Goal: Task Accomplishment & Management: Complete application form

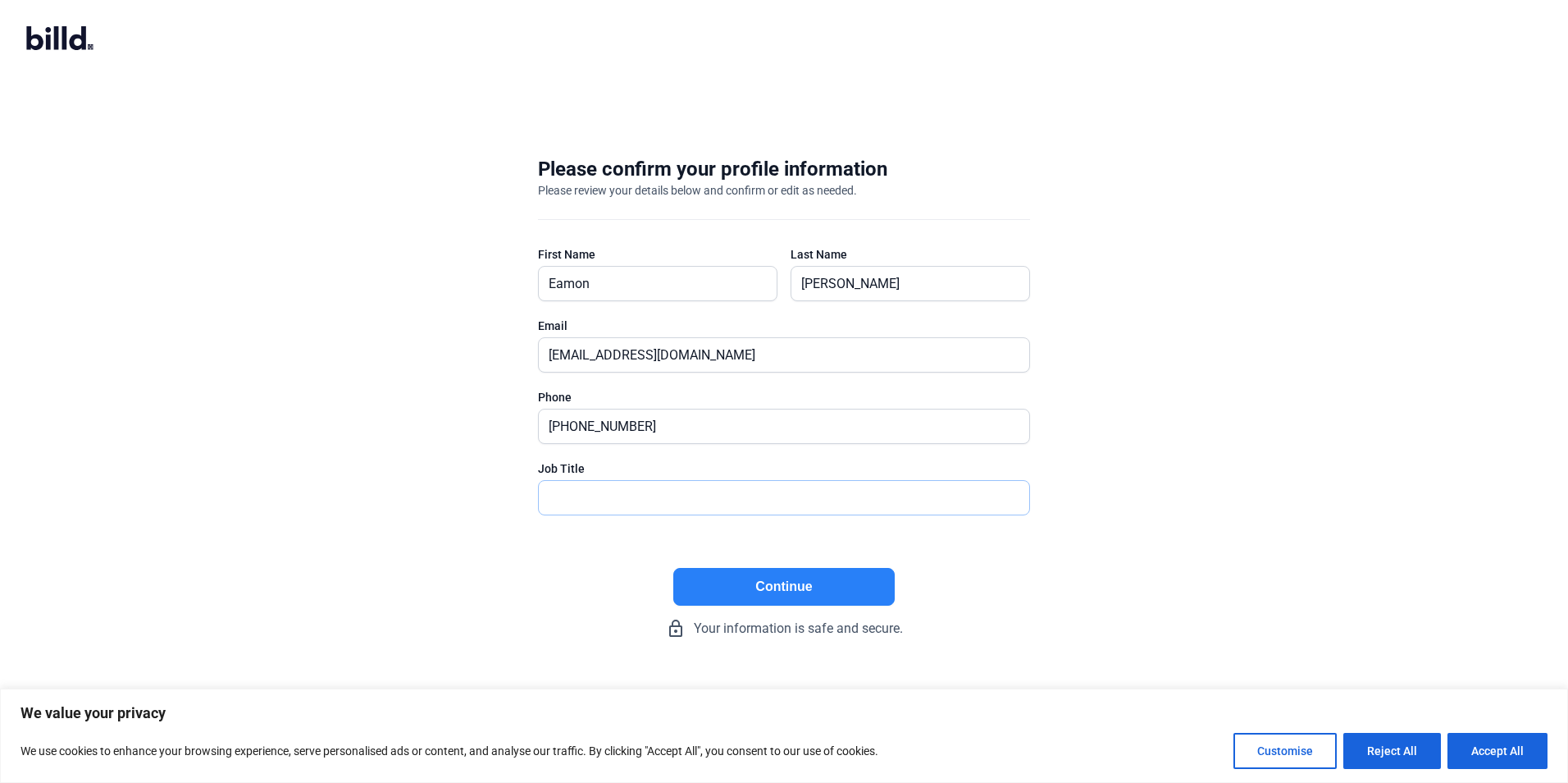
click at [623, 488] on input "text" at bounding box center [784, 498] width 490 height 34
type input "President/Owner"
click at [811, 582] on button "Continue" at bounding box center [784, 587] width 222 height 38
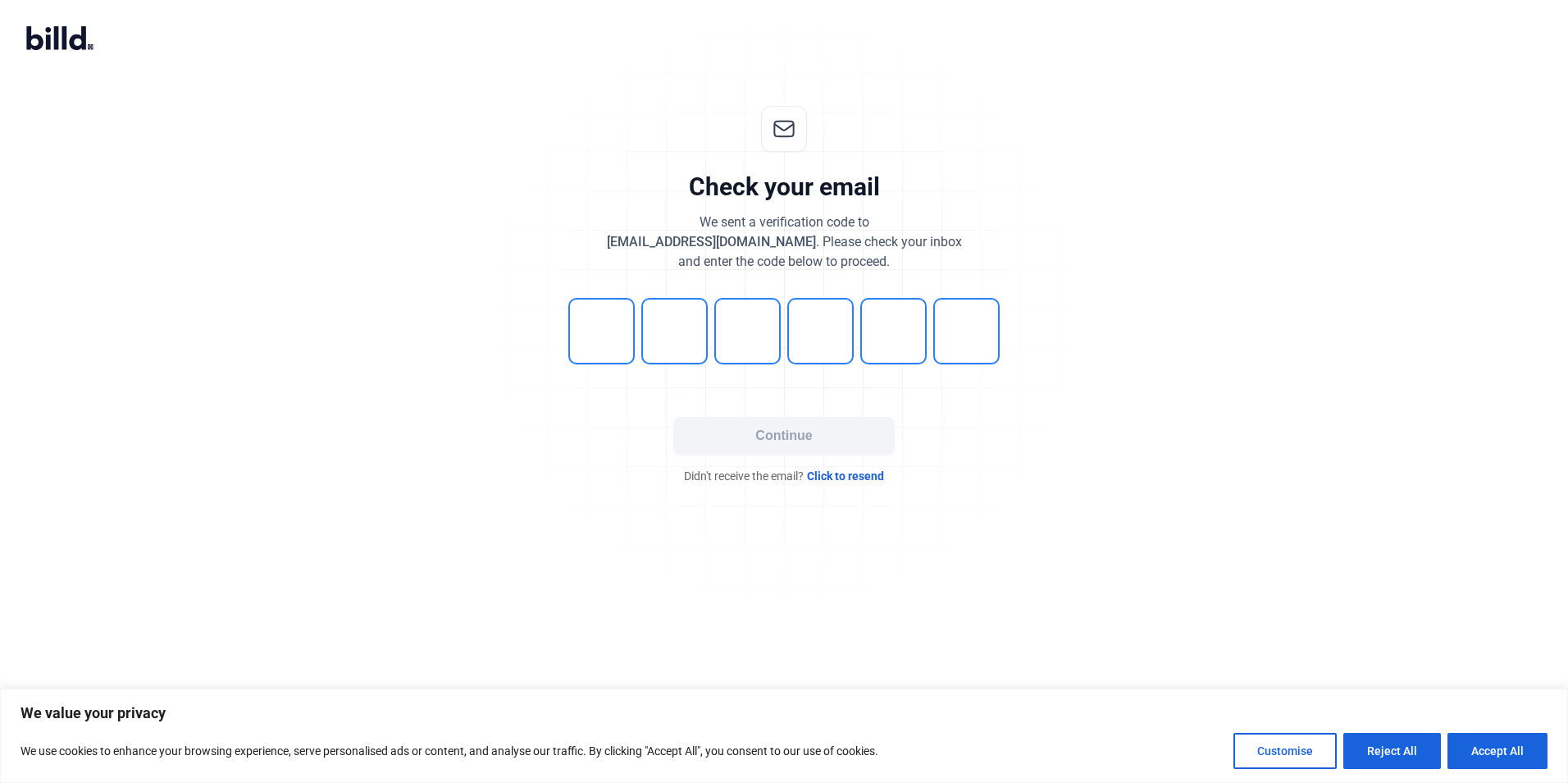
click at [616, 346] on input "tel" at bounding box center [601, 331] width 66 height 66
type input "5"
type input "2"
type input "7"
type input "4"
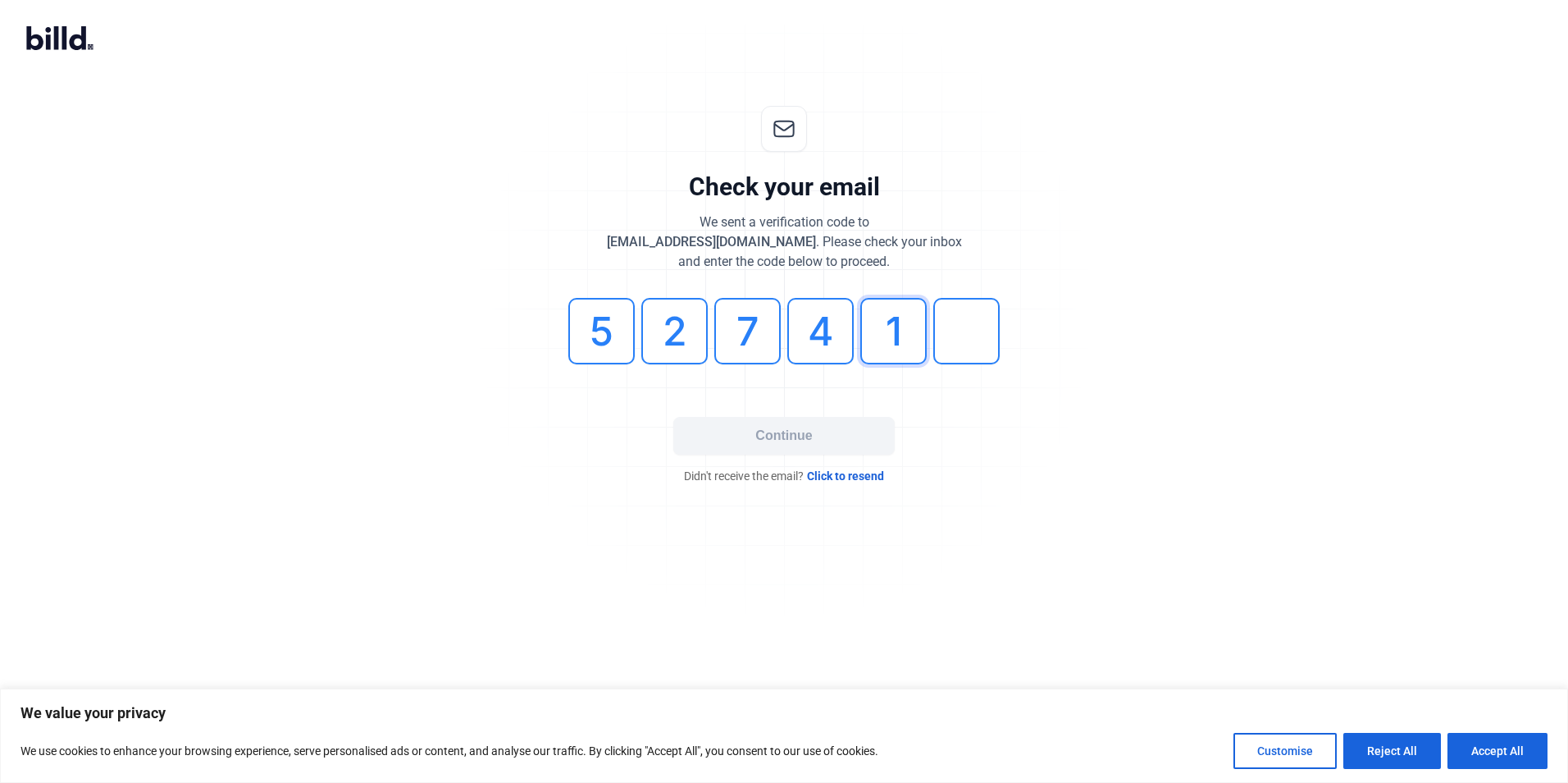
type input "1"
type input "9"
click at [803, 437] on button "Continue" at bounding box center [784, 436] width 222 height 38
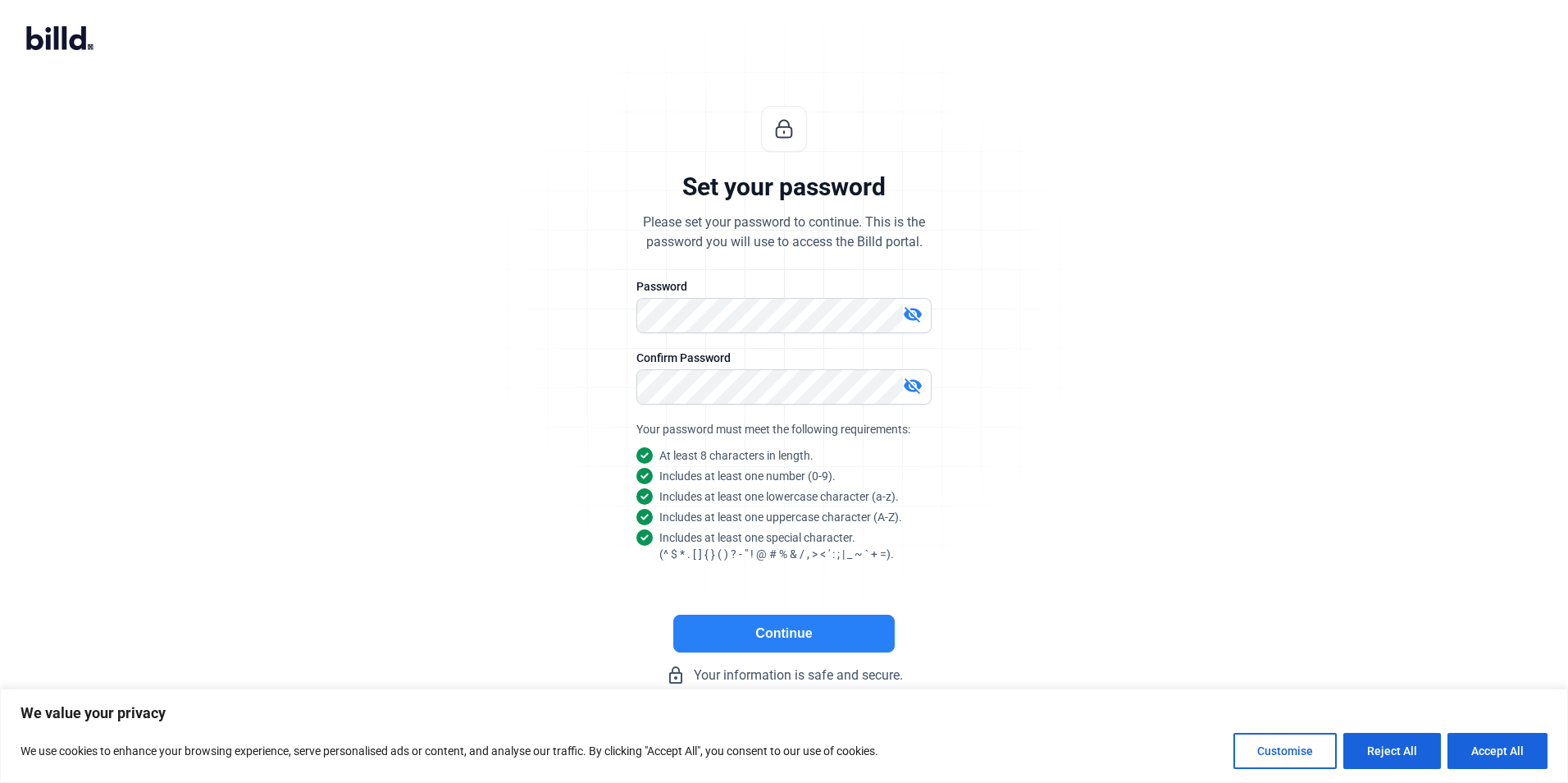
click at [812, 640] on button "Continue" at bounding box center [784, 633] width 222 height 38
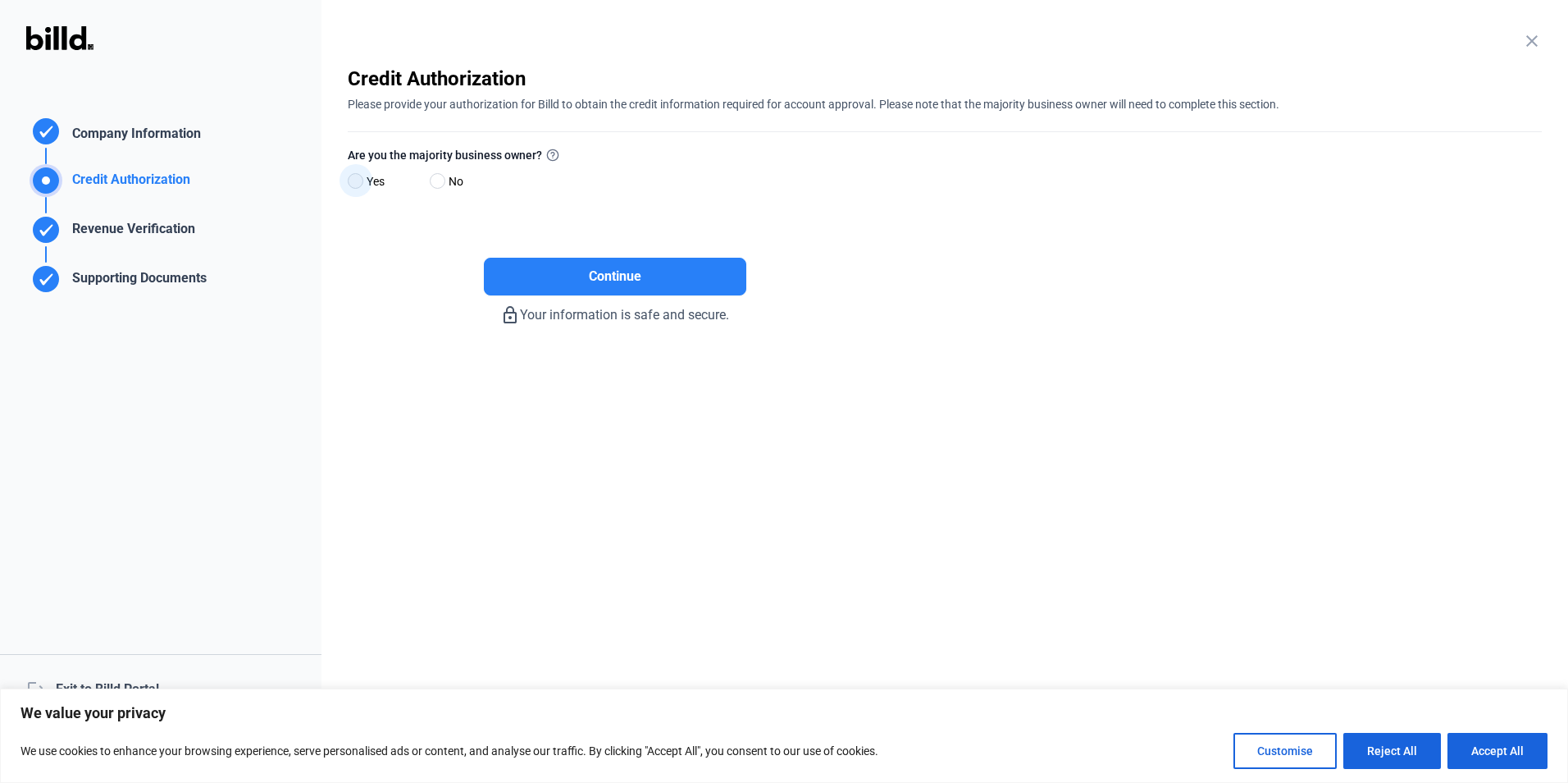
click at [352, 180] on span at bounding box center [356, 181] width 16 height 16
click at [352, 180] on input "Yes" at bounding box center [354, 181] width 12 height 12
radio input "true"
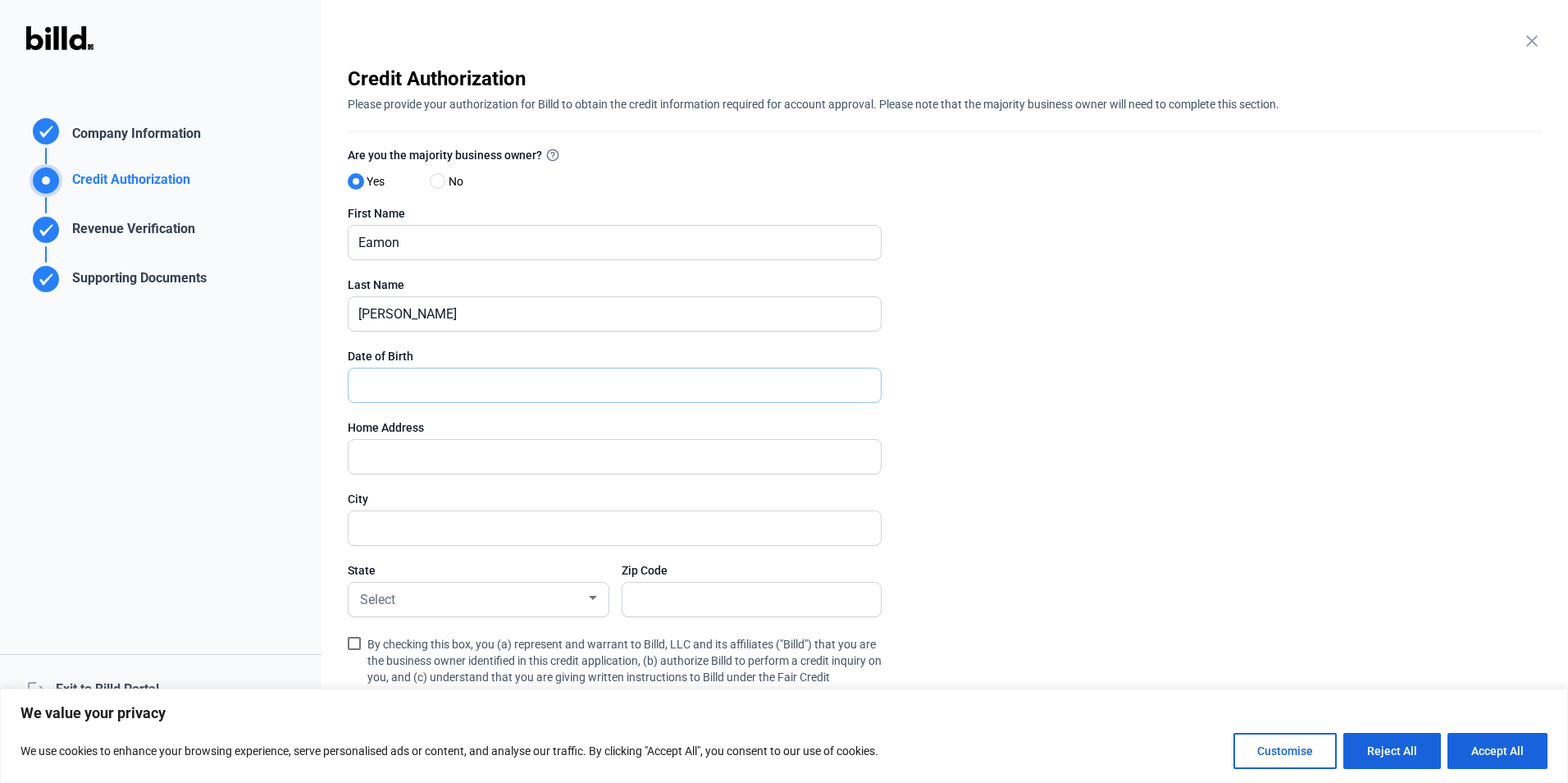
click at [413, 392] on input "text" at bounding box center [605, 386] width 514 height 34
type input "[DATE]__"
click at [414, 447] on input "text" at bounding box center [614, 457] width 532 height 34
type input "8 Buck Run Ct"
type input "Towaco"
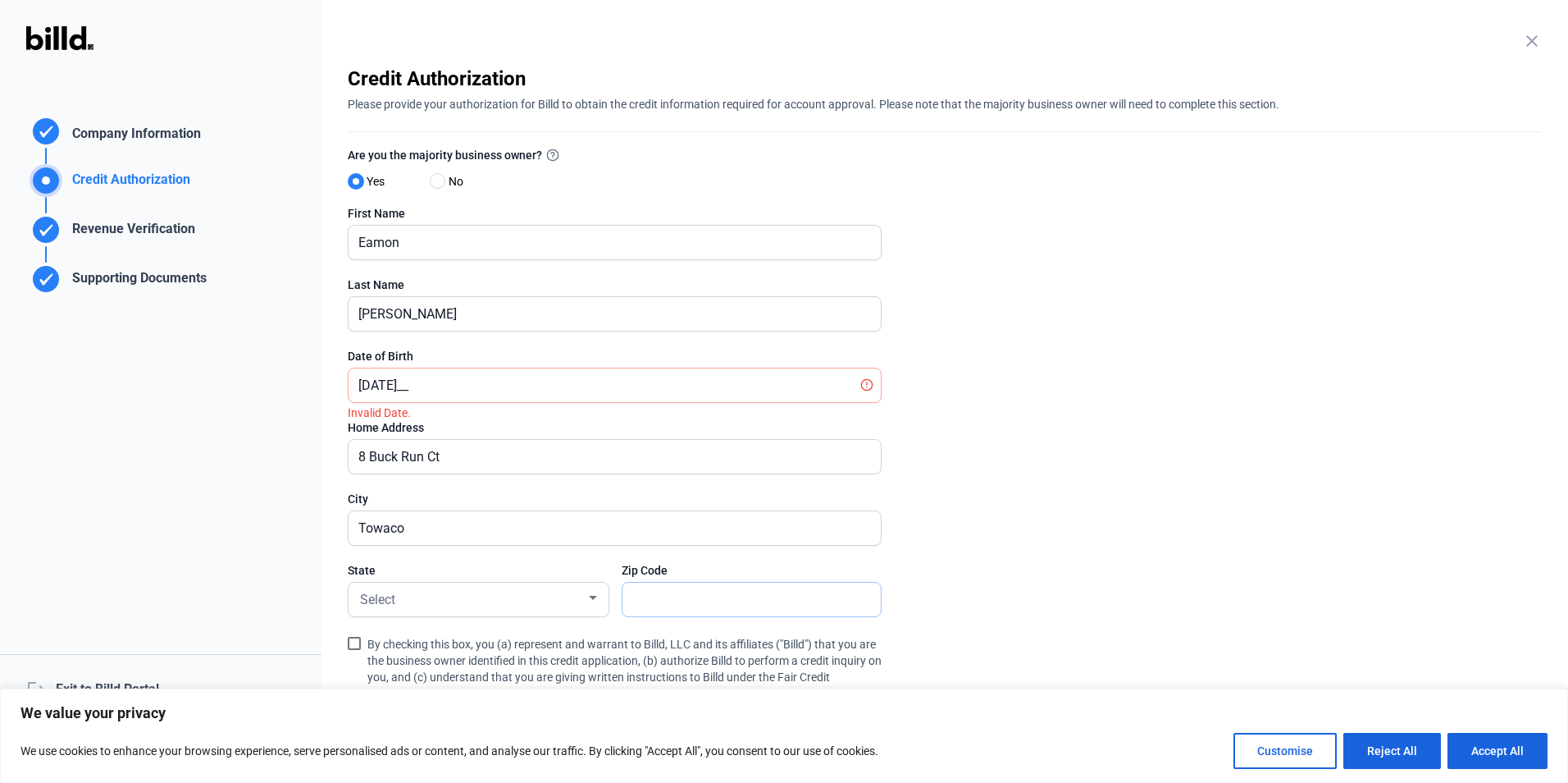
type input "07082"
click at [431, 388] on input "[DATE]__" at bounding box center [614, 386] width 532 height 34
type input "[DATE]"
click at [421, 582] on div "State Select" at bounding box center [477, 598] width 261 height 71
click at [421, 591] on div "Select" at bounding box center [470, 598] width 229 height 23
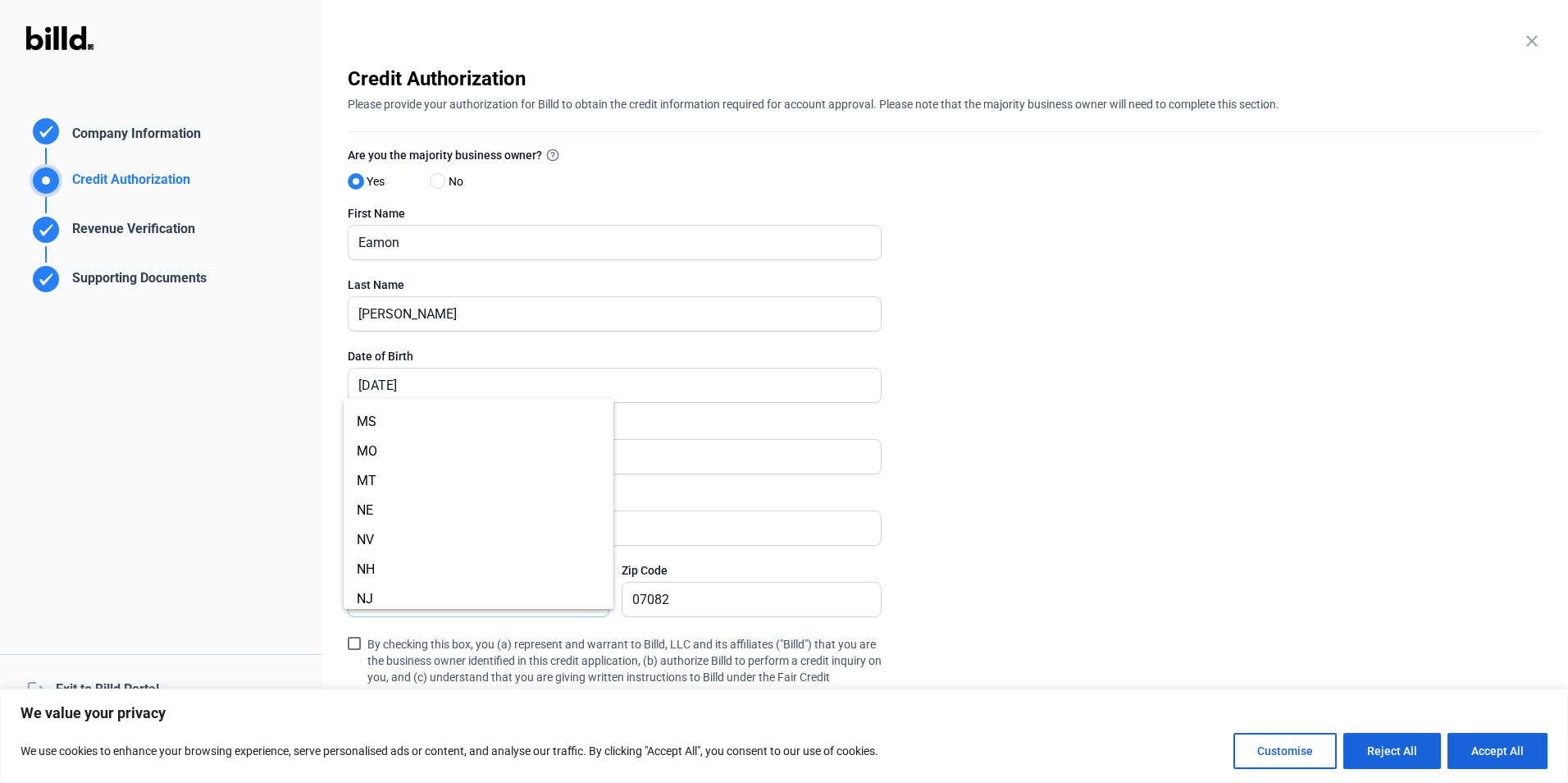
scroll to position [738, 0]
click at [404, 557] on span "NJ" at bounding box center [478, 562] width 244 height 30
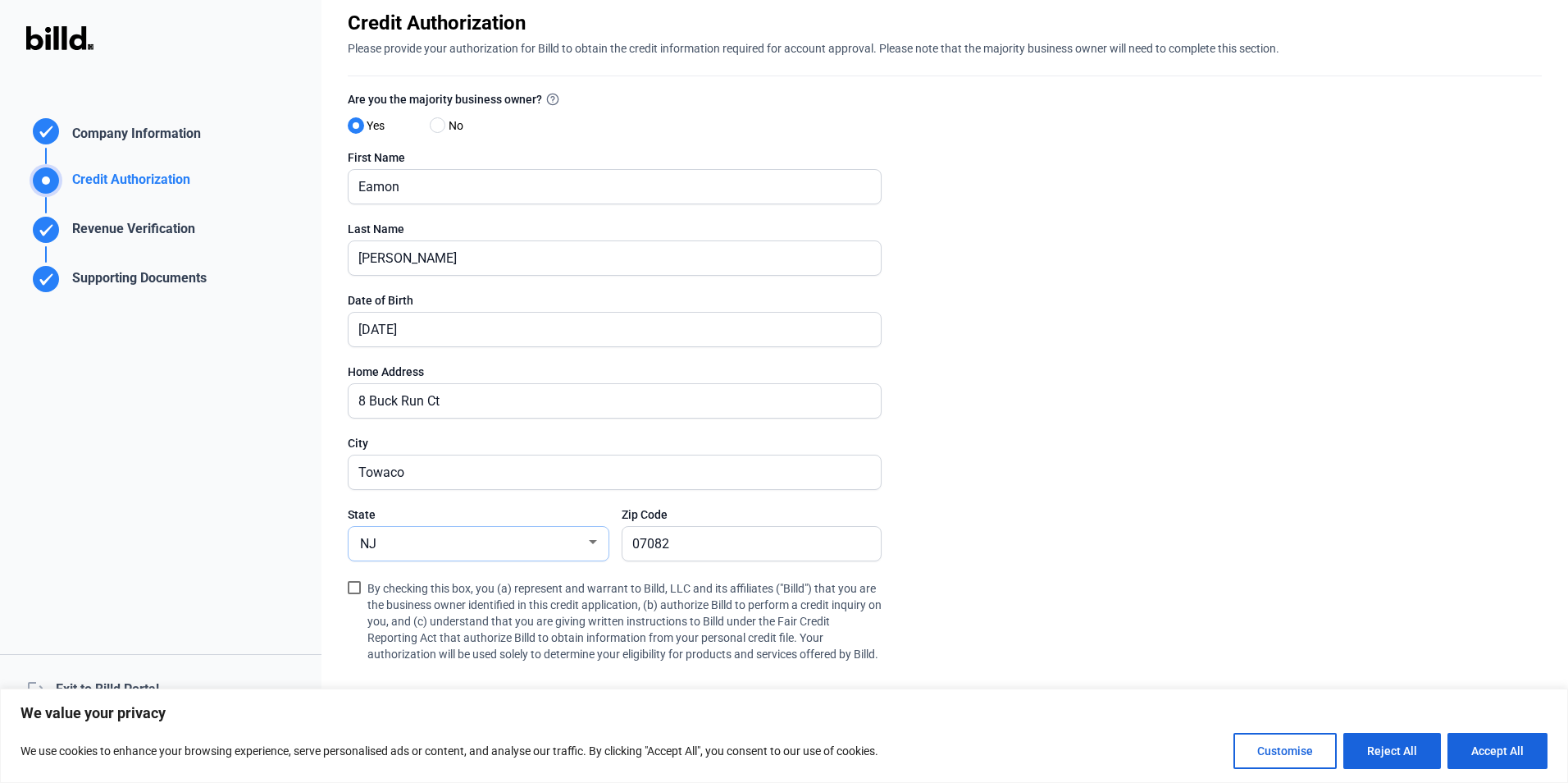
scroll to position [82, 0]
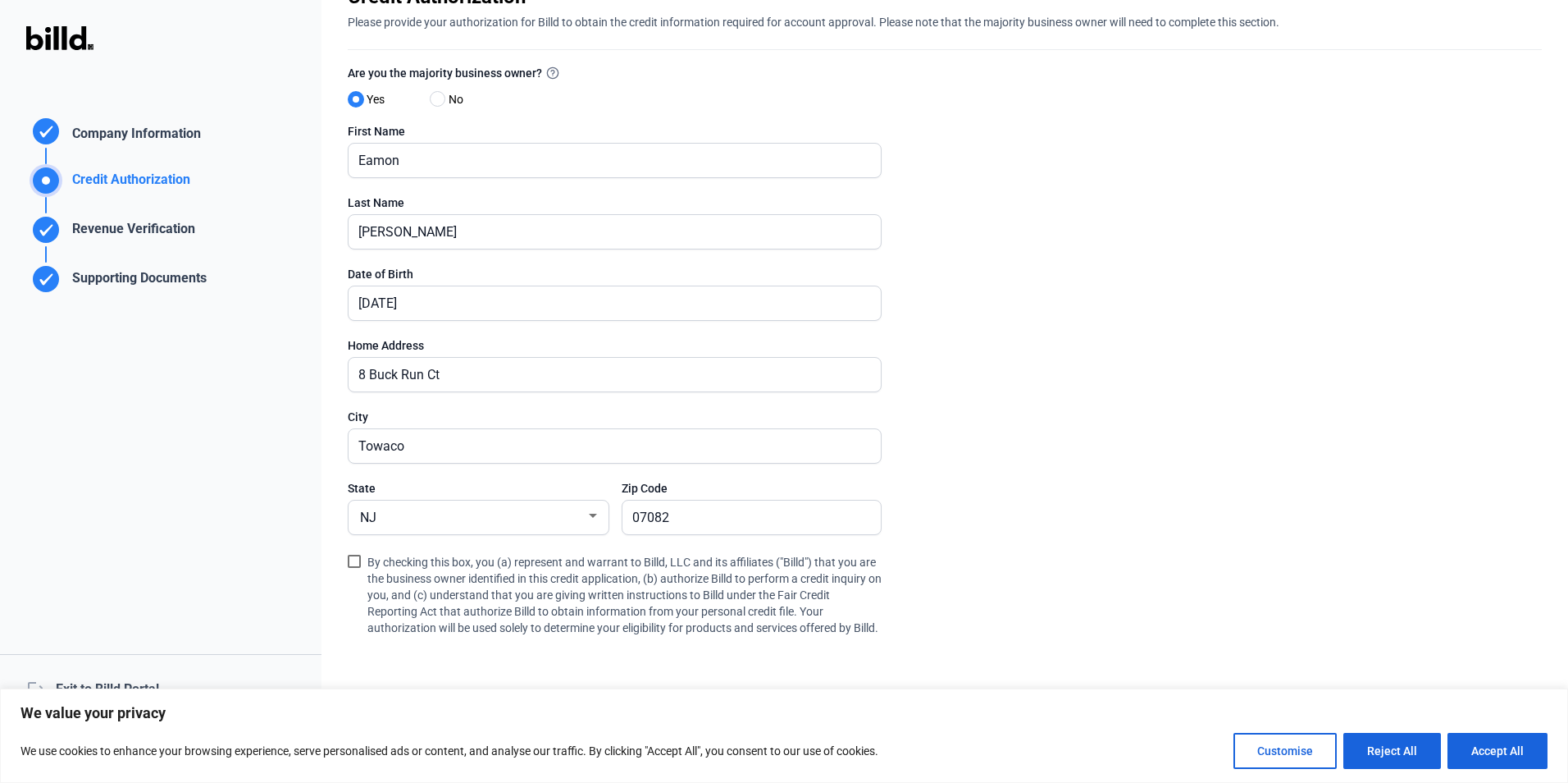
click at [355, 563] on span at bounding box center [354, 561] width 13 height 13
click at [0, 0] on input "By checking this box, you (a) represent and warrant to Billd, LLC and its affil…" at bounding box center [0, 0] width 0 height 0
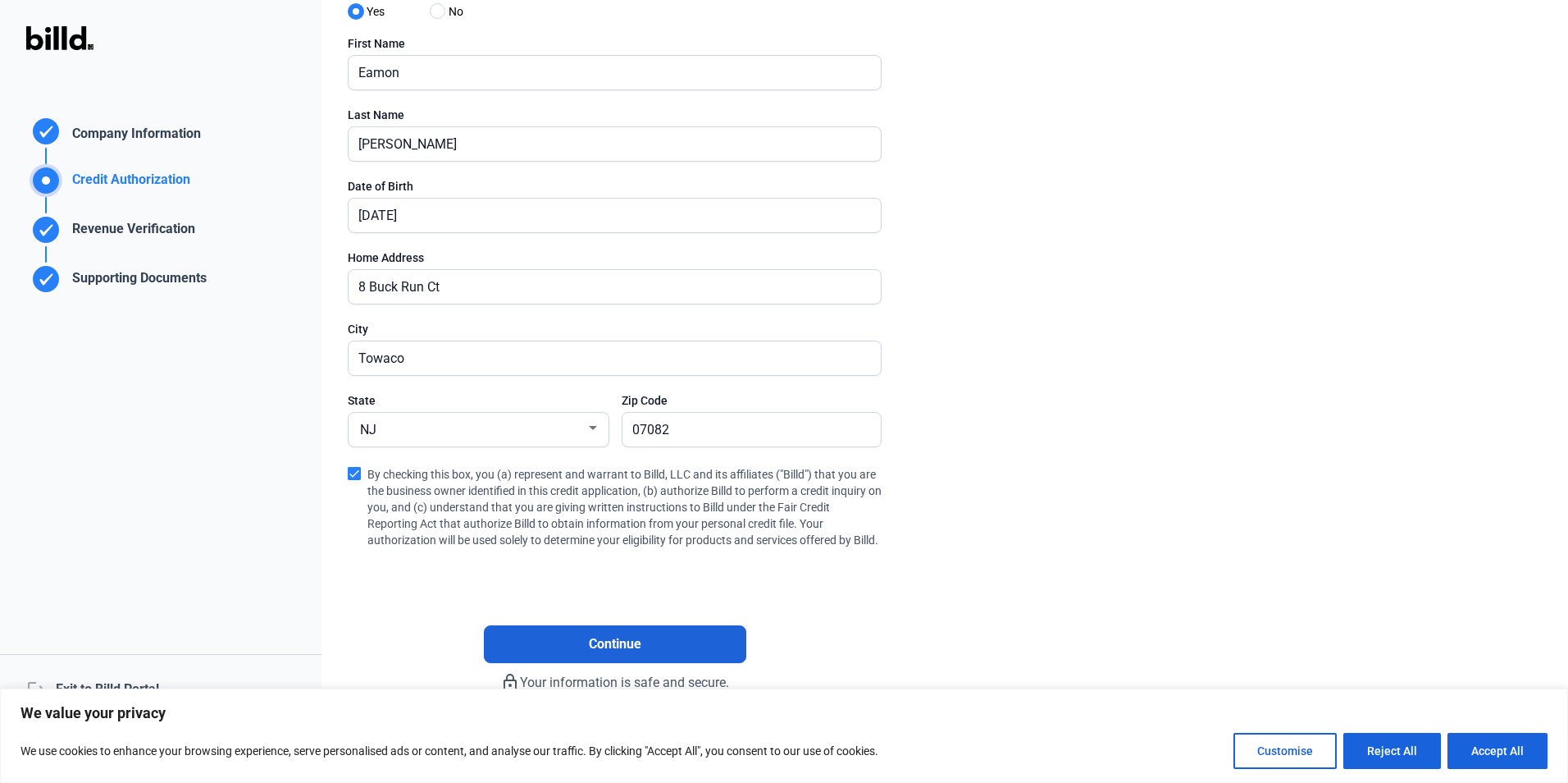
click at [694, 648] on button "Continue" at bounding box center [615, 644] width 262 height 38
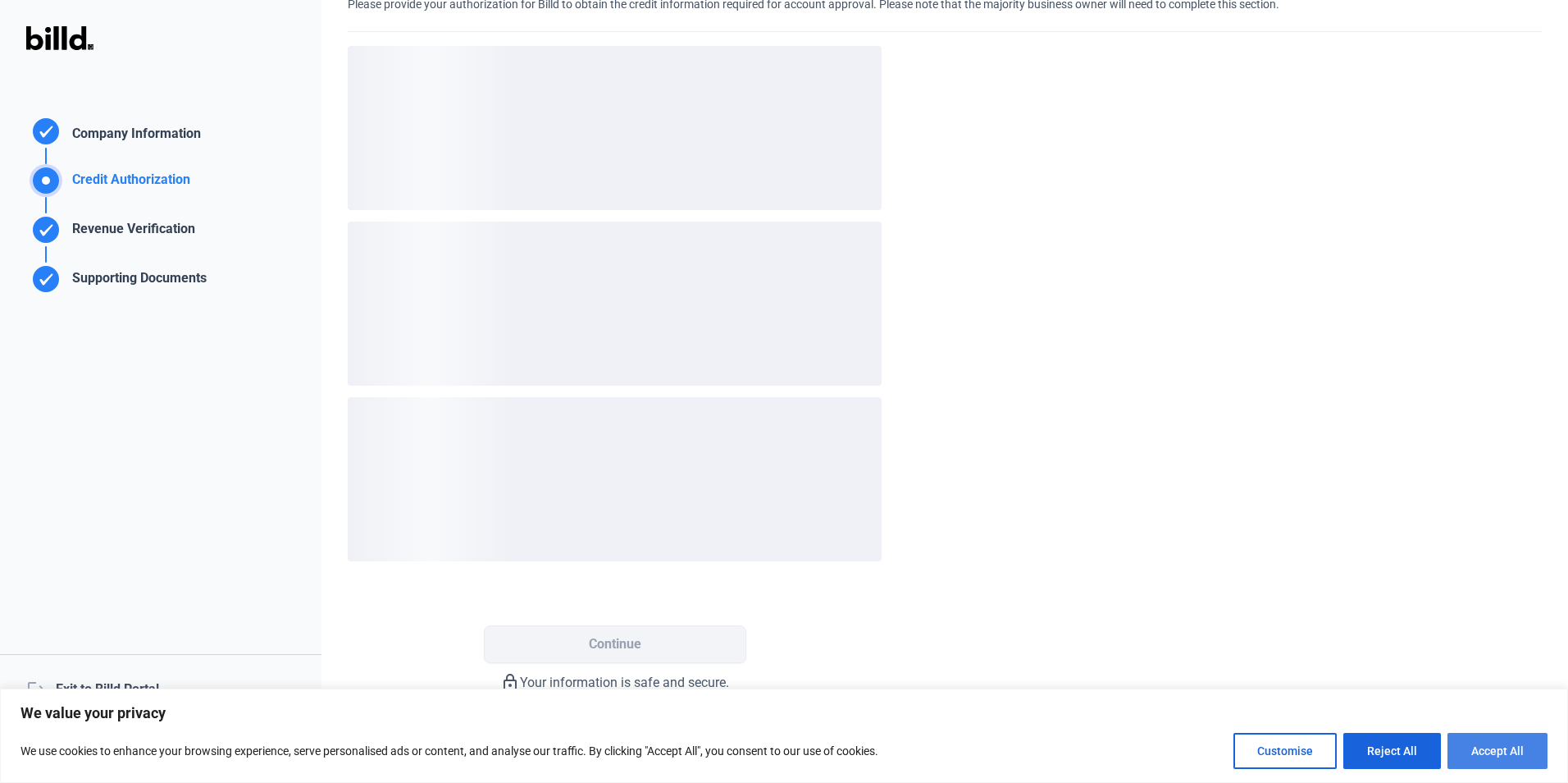
click at [1487, 750] on button "Accept All" at bounding box center [1498, 751] width 100 height 36
checkbox input "true"
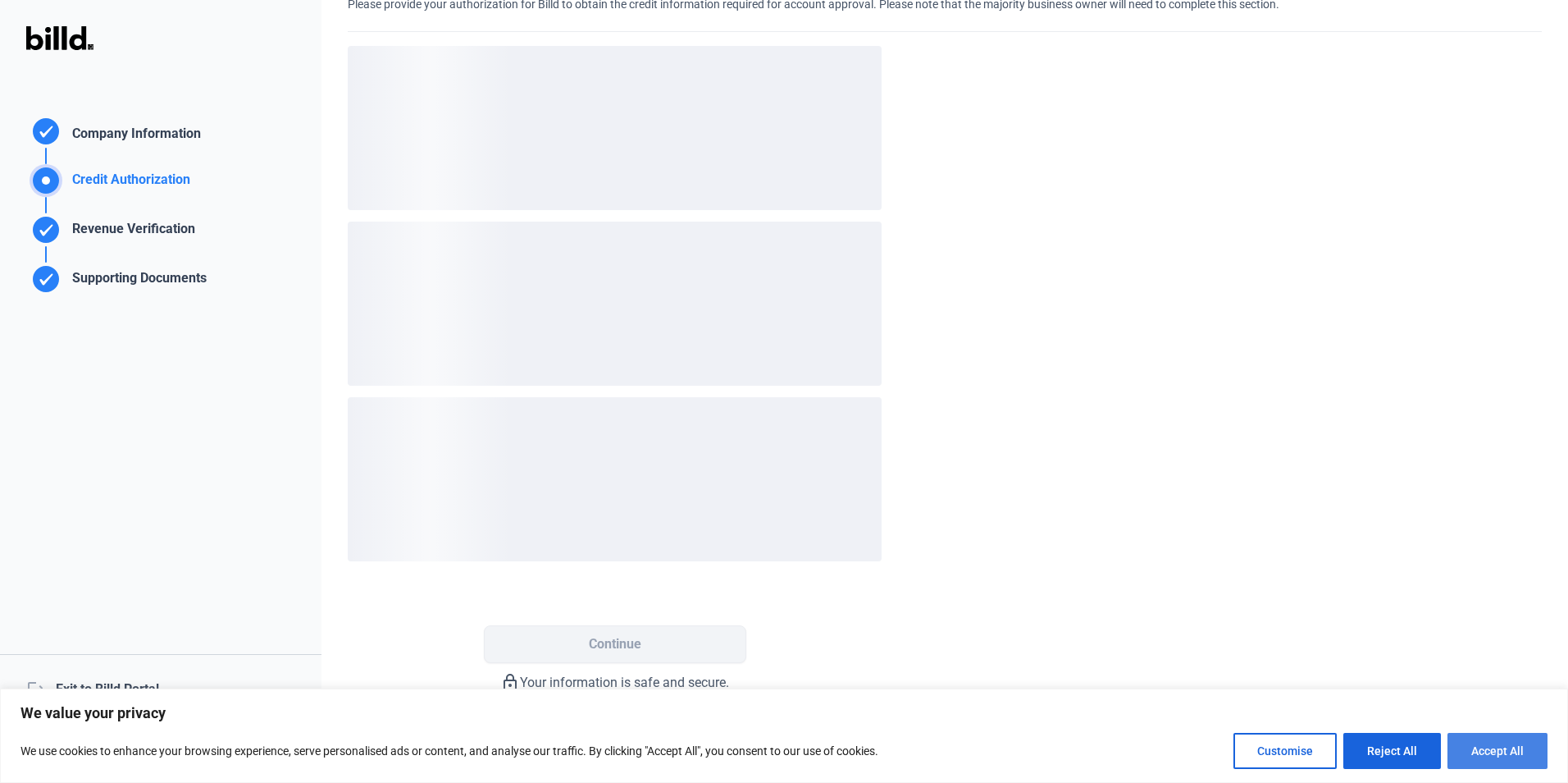
checkbox input "true"
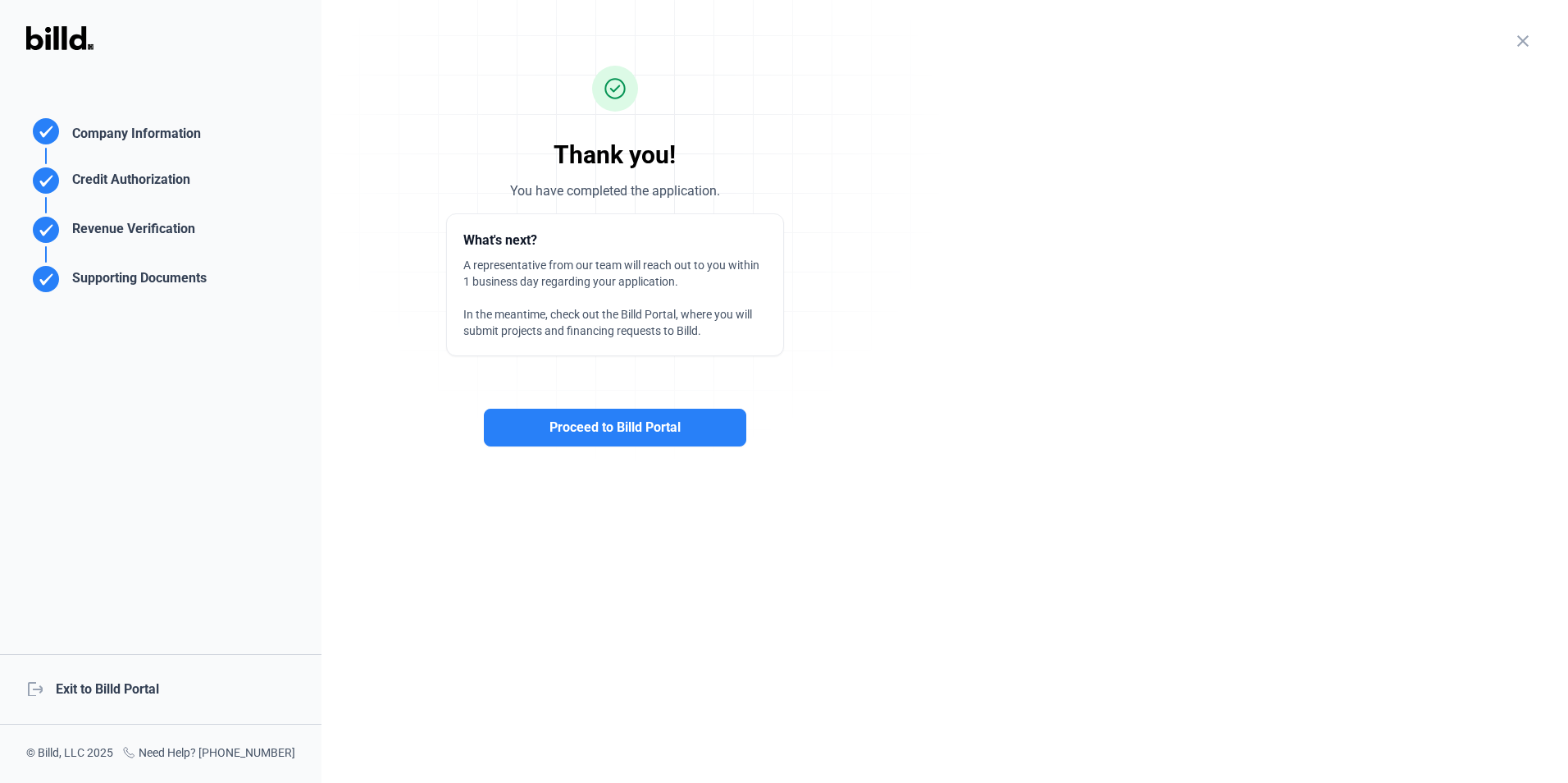
scroll to position [0, 0]
click at [604, 432] on span "Proceed to Billd Portal" at bounding box center [615, 428] width 132 height 20
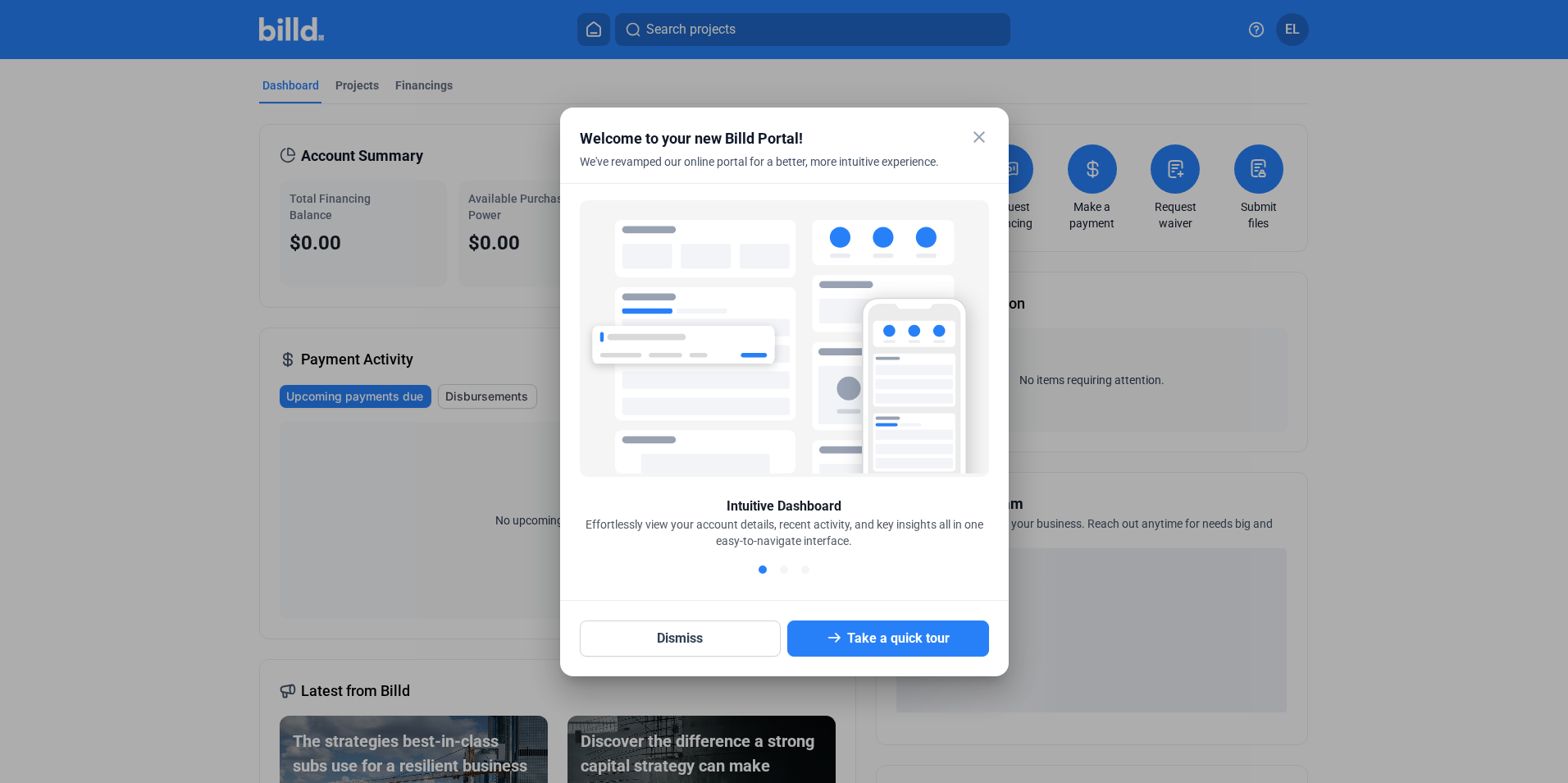
click at [976, 136] on mat-icon "close" at bounding box center [980, 137] width 20 height 20
